Goal: Information Seeking & Learning: Check status

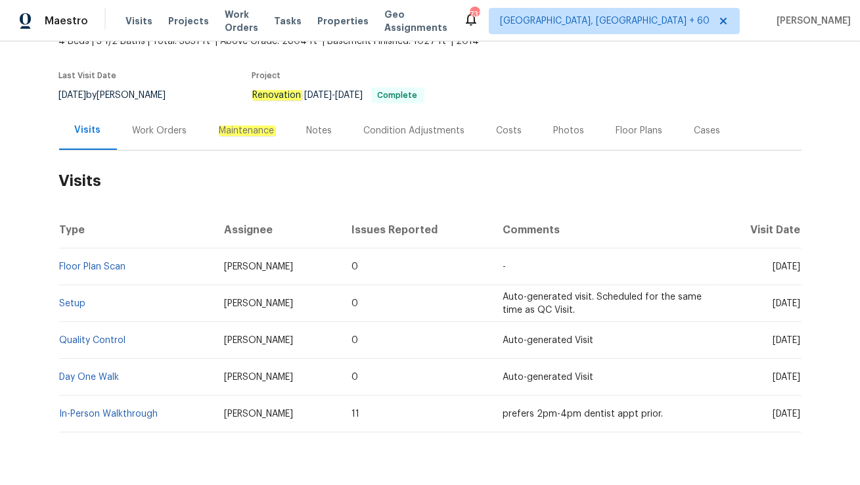
scroll to position [89, 0]
click at [167, 120] on div "Work Orders" at bounding box center [160, 129] width 86 height 39
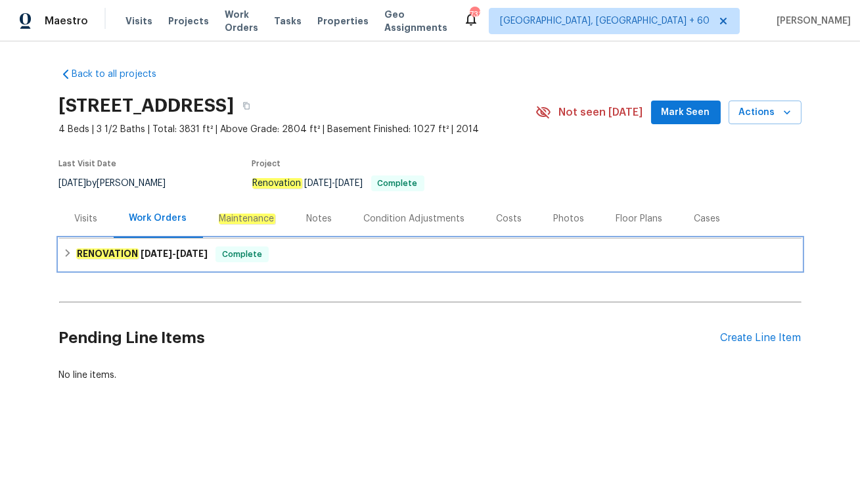
click at [213, 260] on div "RENOVATION 8/5/25 - 8/19/25 Complete" at bounding box center [430, 254] width 735 height 16
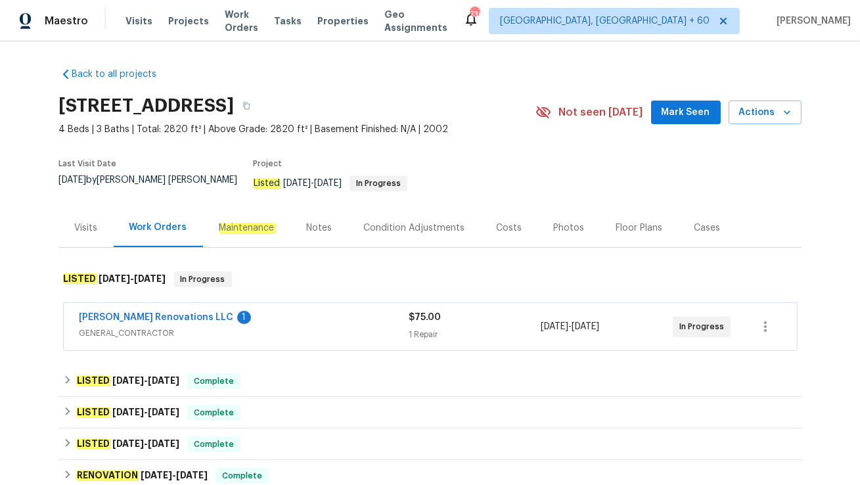
scroll to position [43, 0]
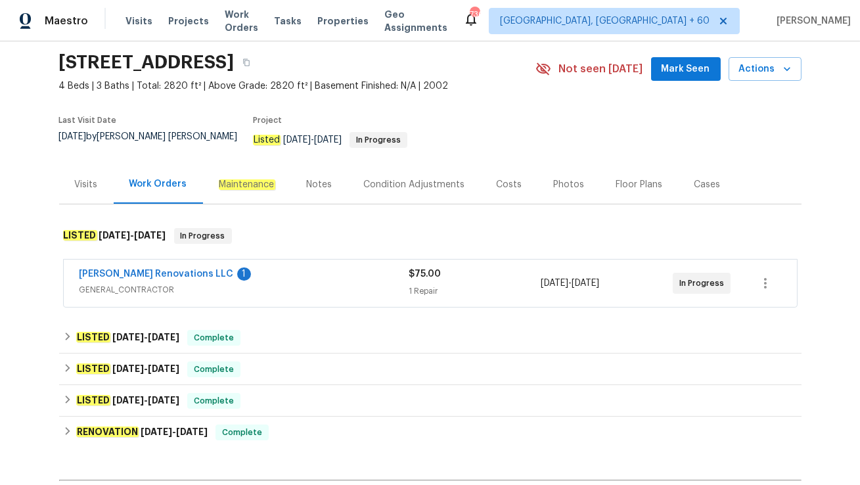
click at [263, 267] on div "Aseem Renovations LLC 1" at bounding box center [245, 275] width 330 height 16
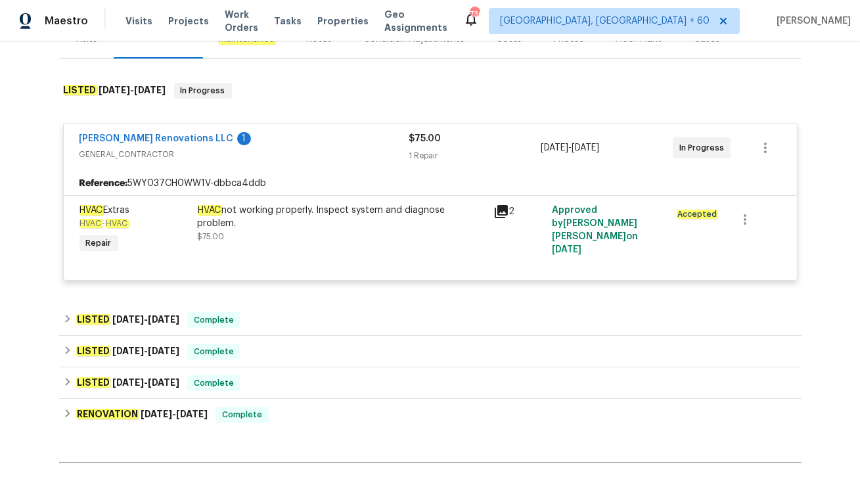
scroll to position [194, 0]
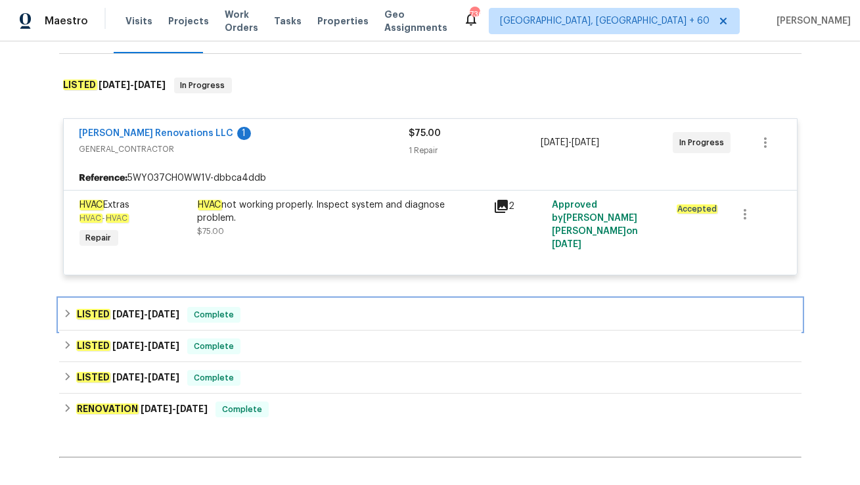
click at [269, 307] on div "LISTED 9/12/25 - 9/17/25 Complete" at bounding box center [430, 315] width 735 height 16
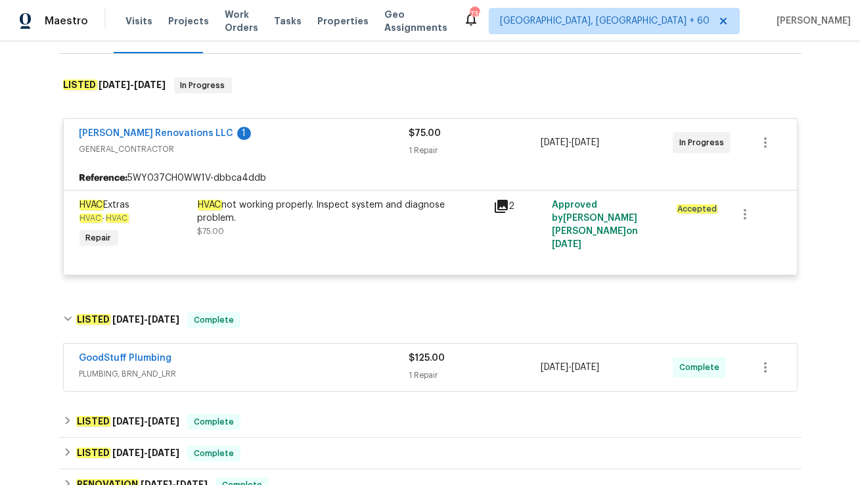
click at [243, 367] on span "PLUMBING, BRN_AND_LRR" at bounding box center [245, 373] width 330 height 13
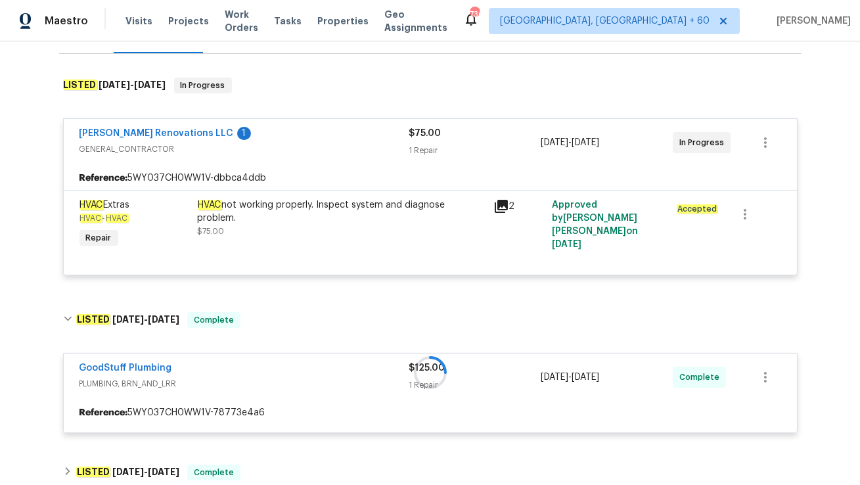
scroll to position [269, 0]
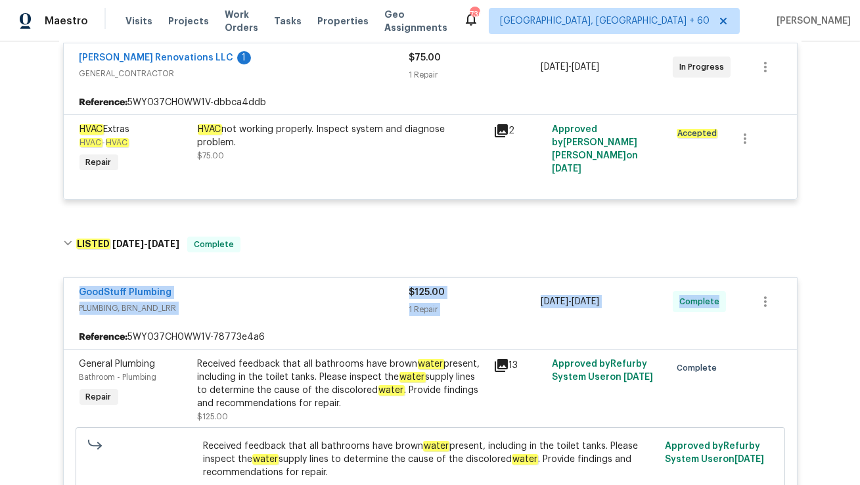
drag, startPoint x: 72, startPoint y: 281, endPoint x: 725, endPoint y: 302, distance: 653.4
click at [725, 302] on div "GoodStuff Plumbing PLUMBING, BRN_AND_LRR $125.00 1 Repair 9/17/2025 - 9/17/2025…" at bounding box center [430, 301] width 733 height 47
copy div "GoodStuff Plumbing PLUMBING, BRN_AND_LRR $125.00 1 Repair 9/17/2025 - 9/17/2025…"
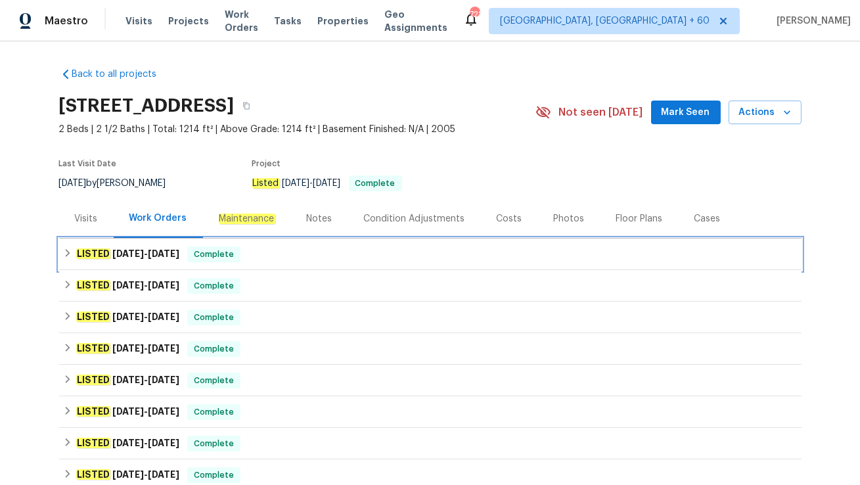
click at [227, 256] on span "Complete" at bounding box center [214, 254] width 51 height 13
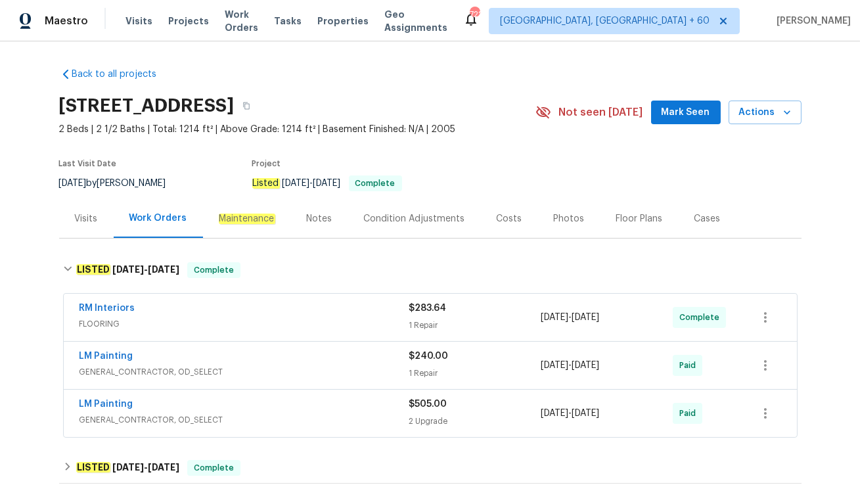
click at [72, 215] on div "Visits" at bounding box center [86, 218] width 55 height 39
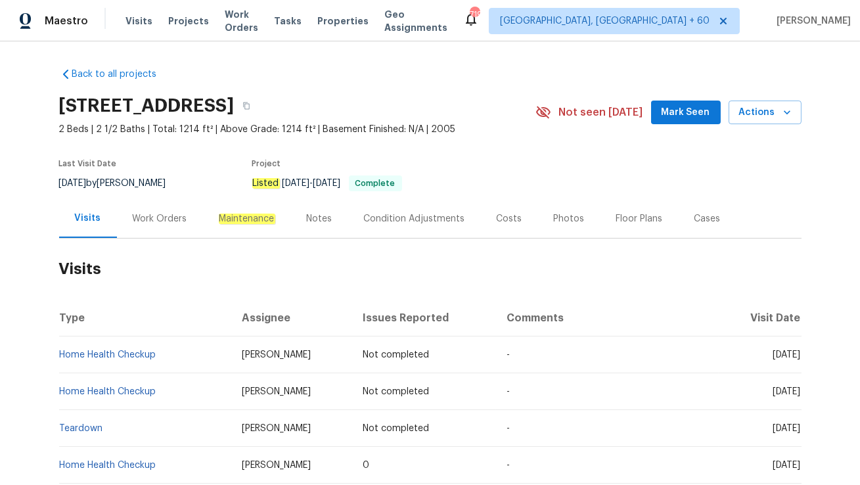
click at [139, 218] on div "Work Orders" at bounding box center [160, 218] width 55 height 13
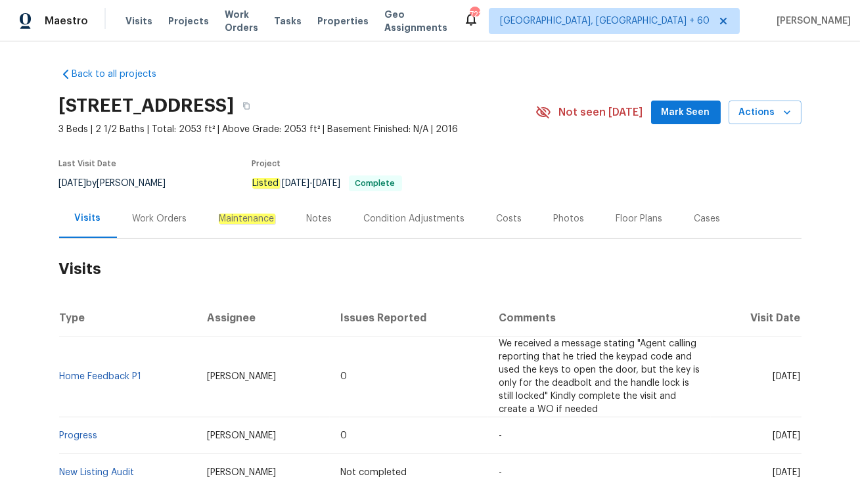
click at [139, 217] on div "Work Orders" at bounding box center [160, 218] width 55 height 13
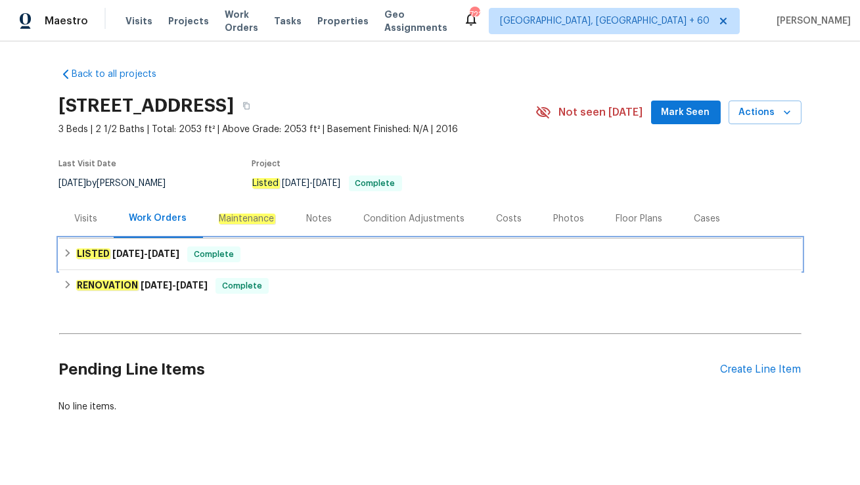
click at [166, 250] on span "[DATE]" at bounding box center [164, 253] width 32 height 9
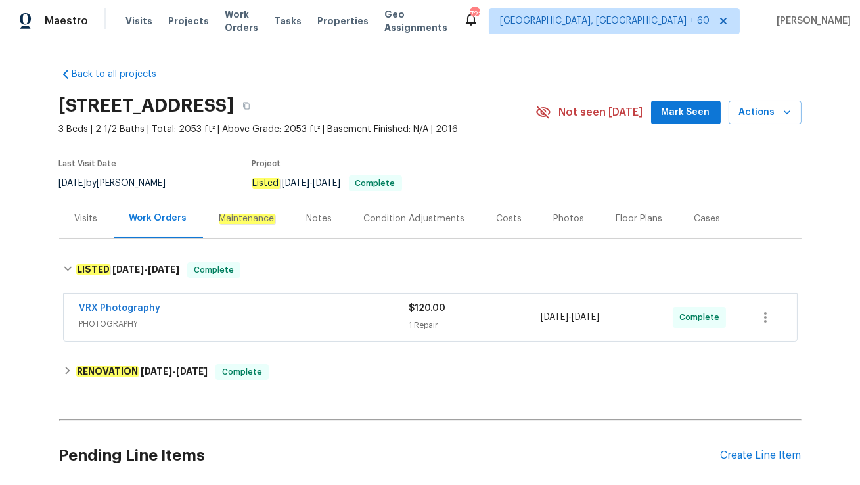
click at [177, 306] on div "VRX Photography" at bounding box center [245, 310] width 330 height 16
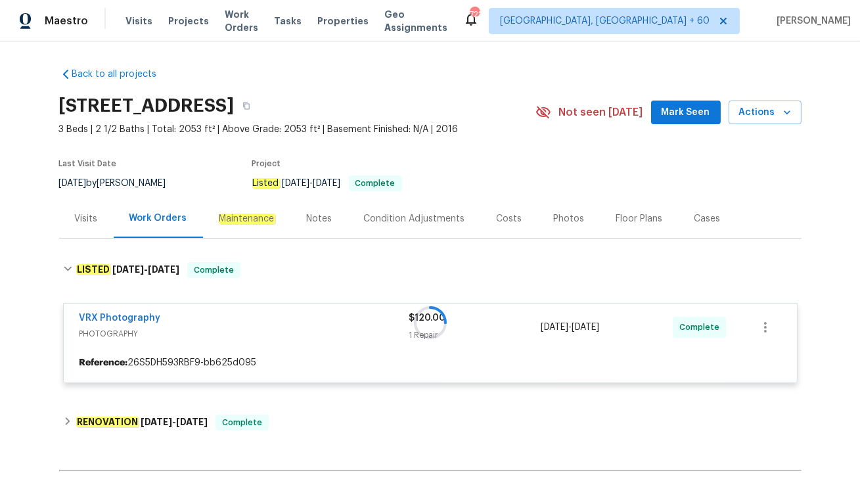
click at [85, 218] on div "Visits" at bounding box center [86, 218] width 23 height 13
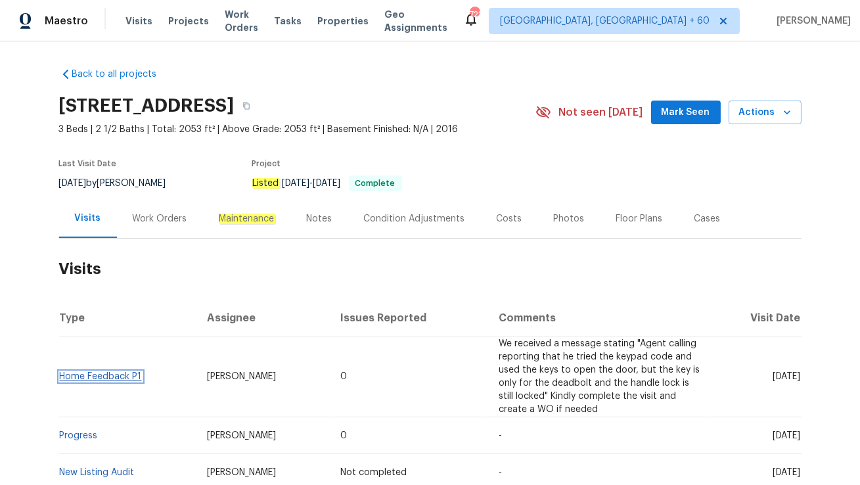
click at [101, 375] on link "Home Feedback P1" at bounding box center [101, 376] width 82 height 9
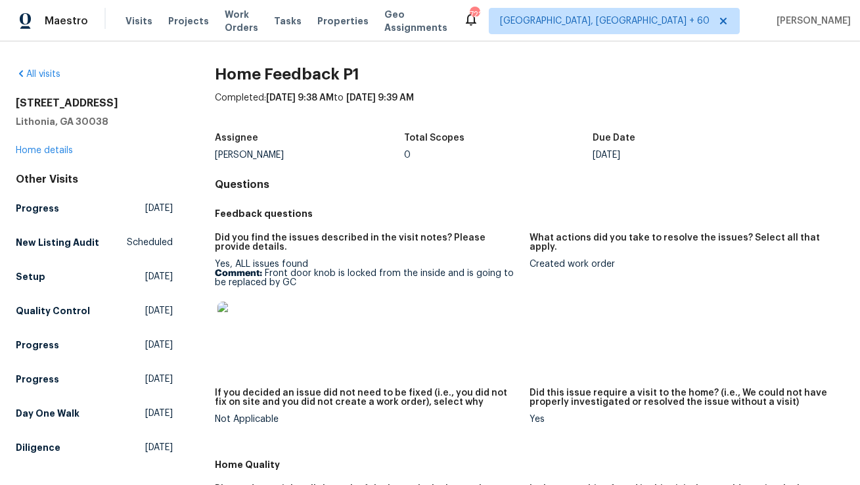
click at [236, 327] on img at bounding box center [238, 323] width 42 height 42
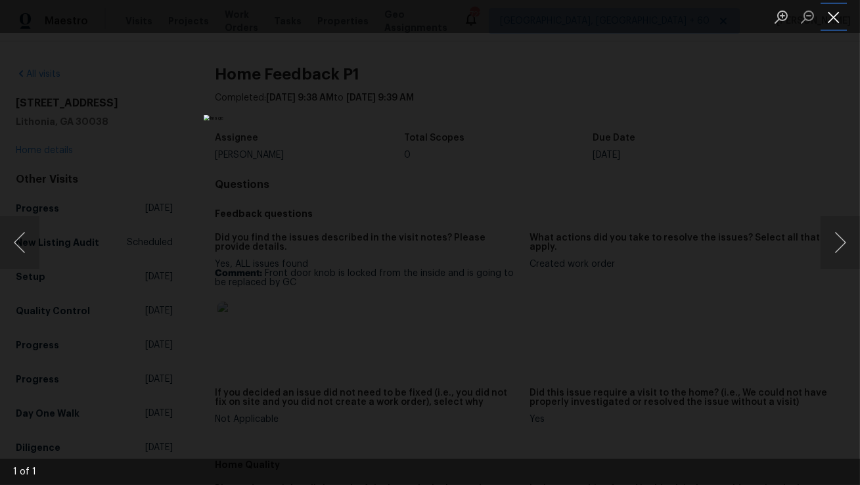
click at [834, 22] on button "Close lightbox" at bounding box center [834, 16] width 26 height 23
